Goal: Transaction & Acquisition: Purchase product/service

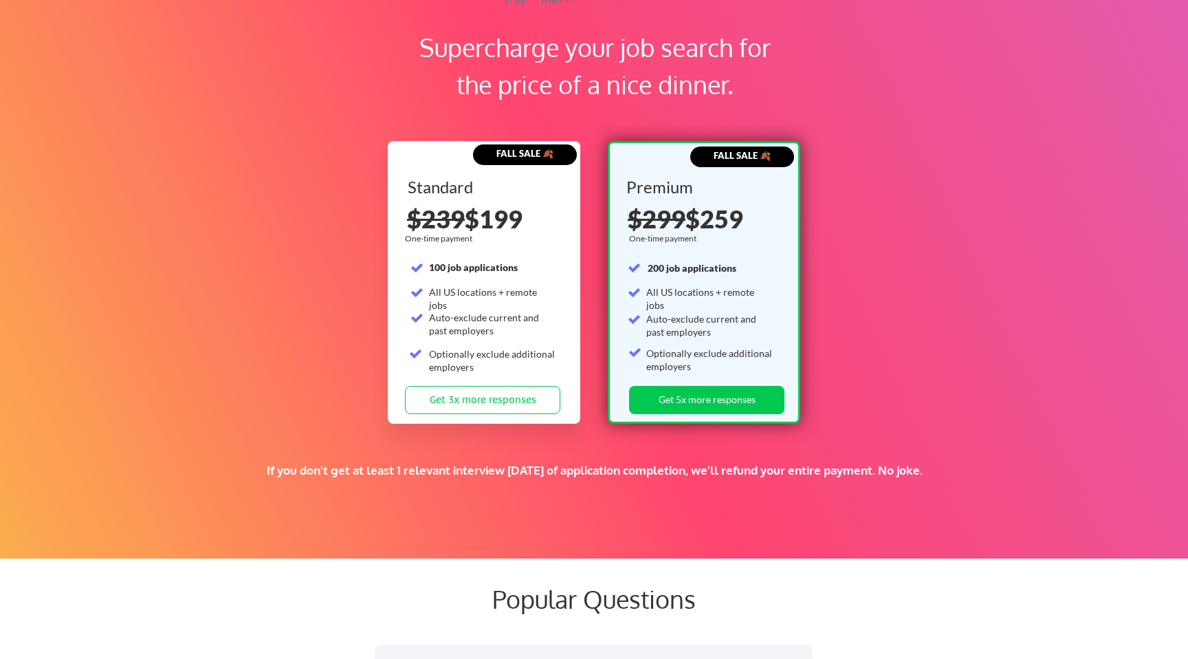
scroll to position [2073, 0]
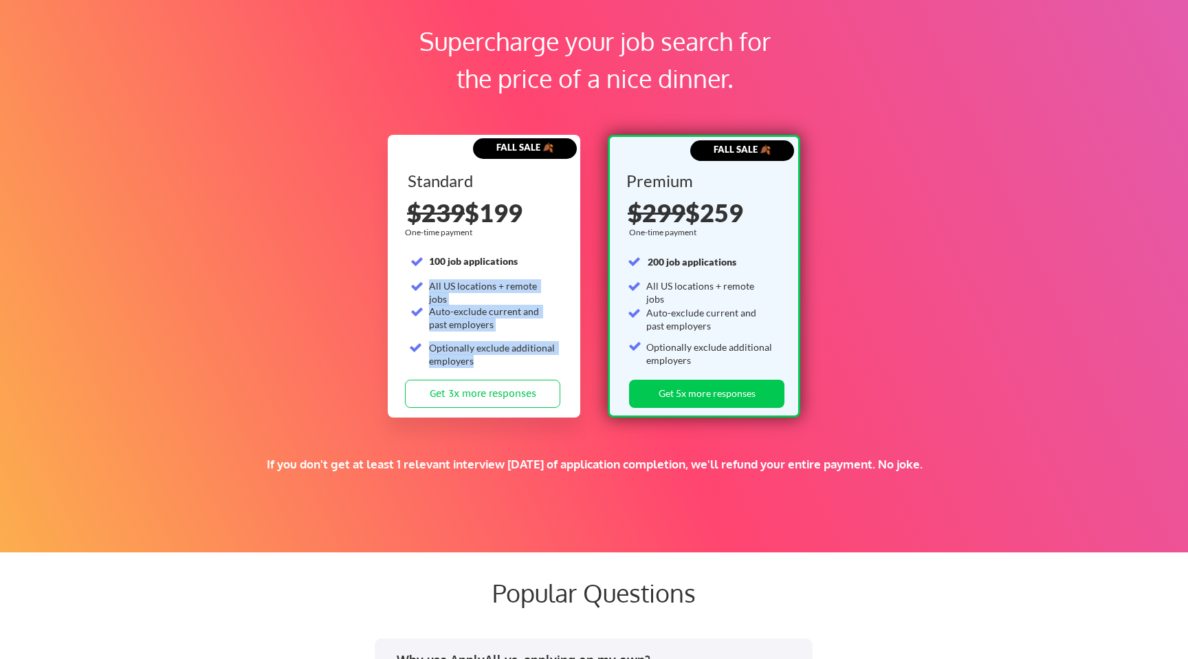
drag, startPoint x: 428, startPoint y: 291, endPoint x: 527, endPoint y: 358, distance: 119.2
click at [527, 358] on div "Standard 100 job applications All US locations + remote jobs Auto-exclude curre…" at bounding box center [485, 276] width 155 height 207
click at [527, 358] on div "Optionally exclude additional employers" at bounding box center [492, 354] width 127 height 27
drag, startPoint x: 636, startPoint y: 312, endPoint x: 684, endPoint y: 346, distance: 58.7
click at [684, 345] on div "Premium One-time payment 200 job applications All US locations + remote jobs Au…" at bounding box center [703, 276] width 155 height 207
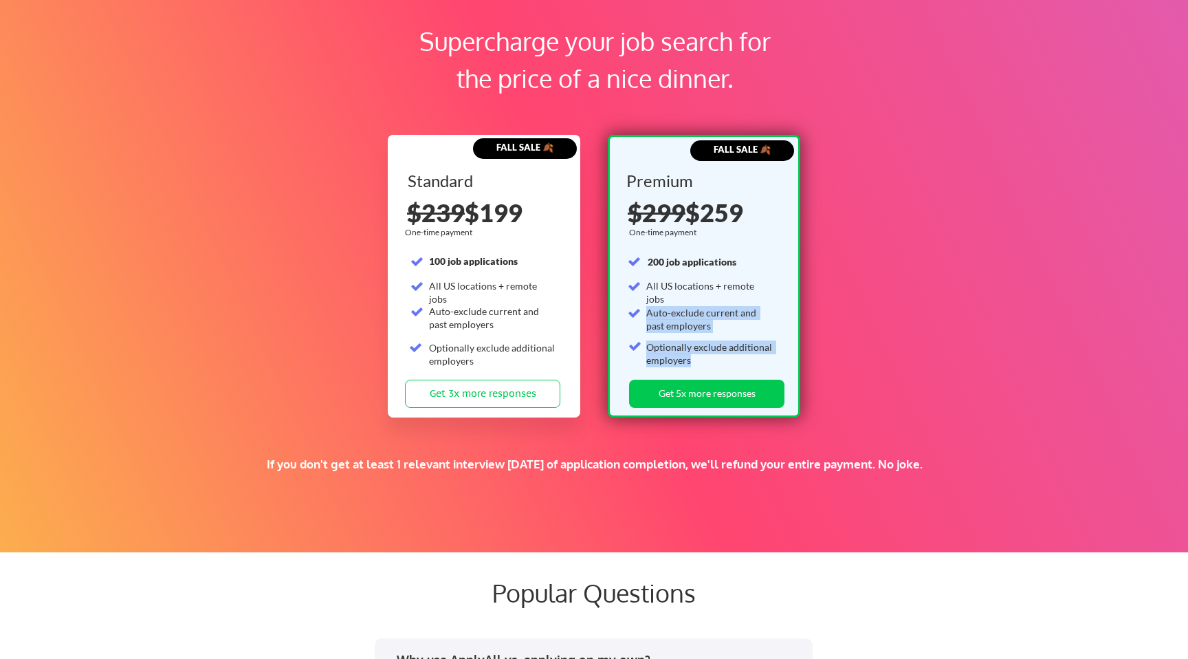
drag, startPoint x: 696, startPoint y: 364, endPoint x: 639, endPoint y: 276, distance: 105.4
click at [639, 276] on div "Premium One-time payment 200 job applications All US locations + remote jobs Au…" at bounding box center [703, 276] width 155 height 207
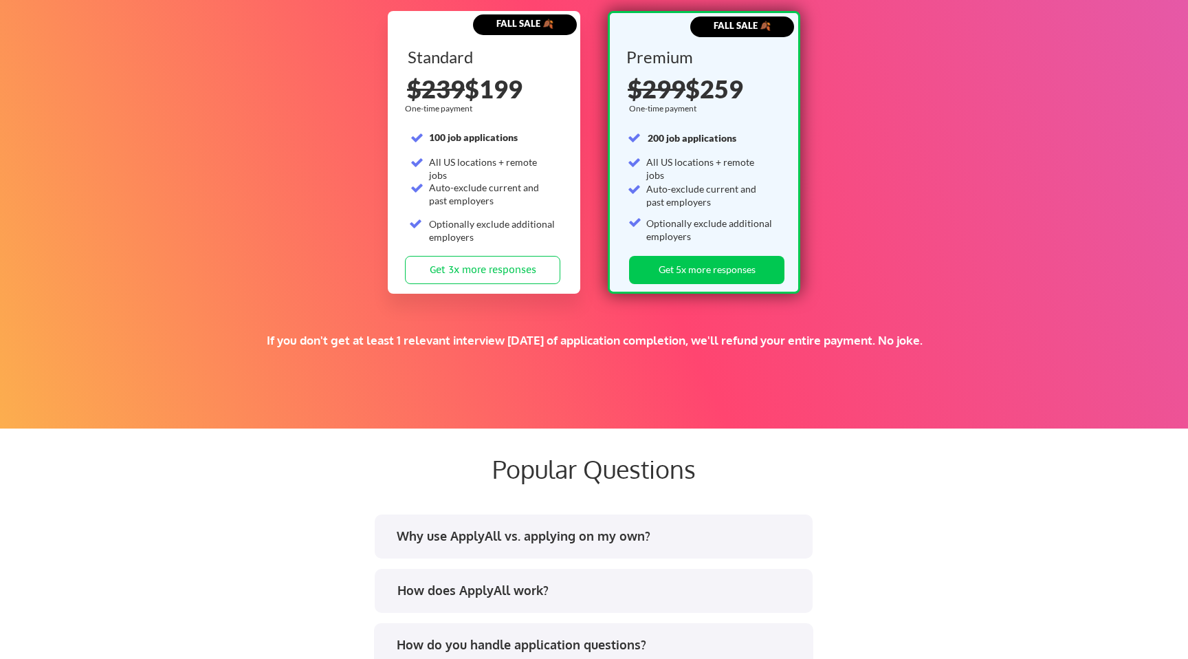
scroll to position [2199, 0]
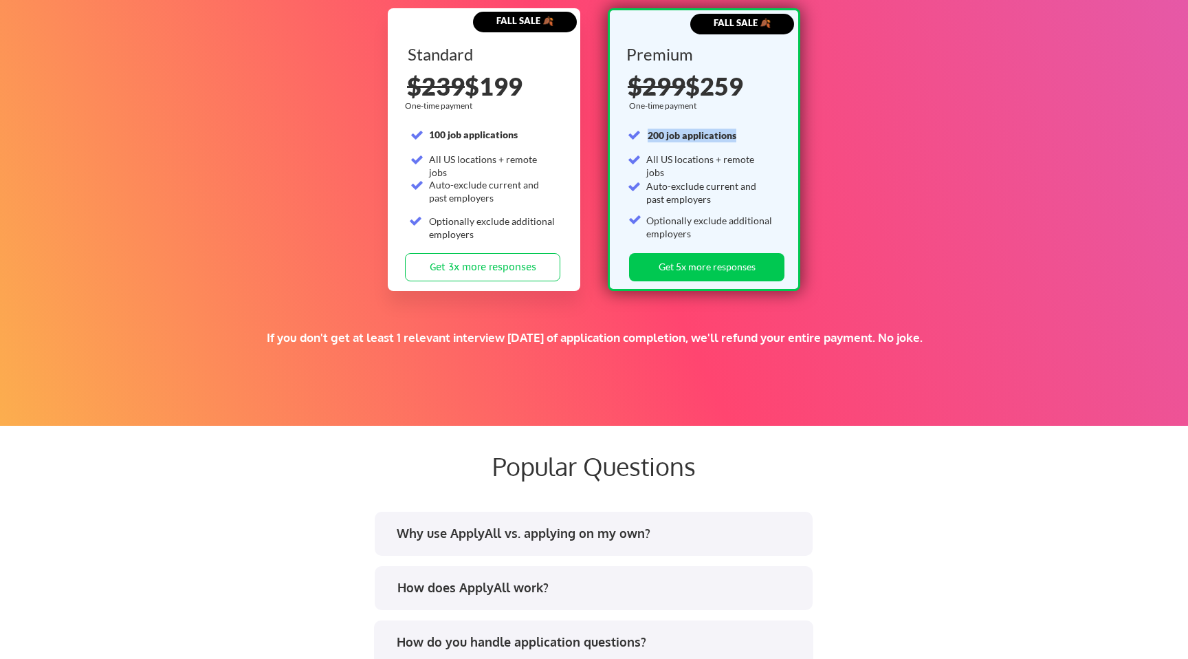
drag, startPoint x: 642, startPoint y: 135, endPoint x: 749, endPoint y: 137, distance: 107.3
click at [749, 137] on div "Premium One-time payment 200 job applications All US locations + remote jobs Au…" at bounding box center [703, 149] width 155 height 207
click at [749, 137] on div "200 job applications" at bounding box center [711, 136] width 127 height 14
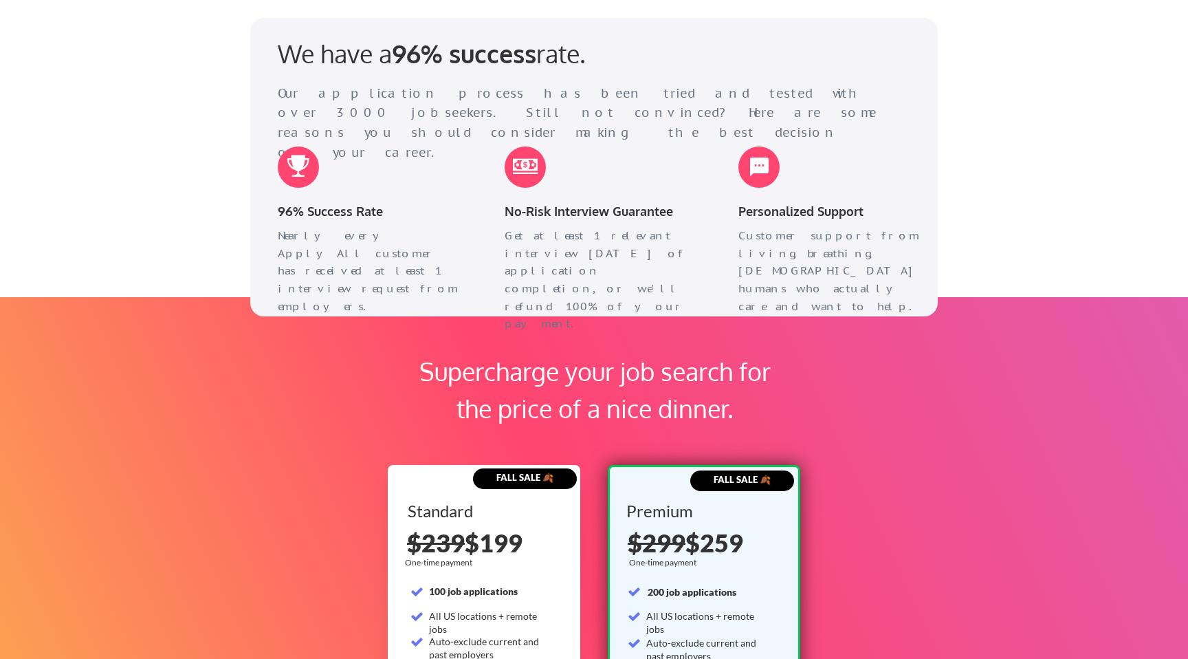
scroll to position [1741, 0]
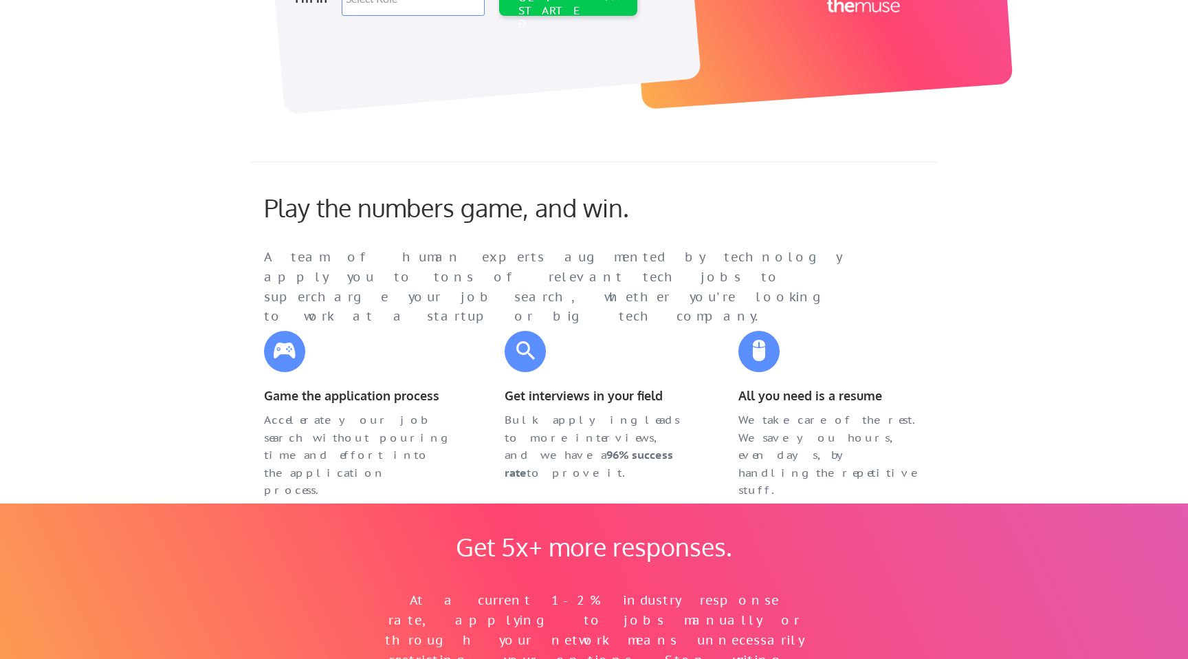
scroll to position [285, 0]
